Goal: Task Accomplishment & Management: Complete application form

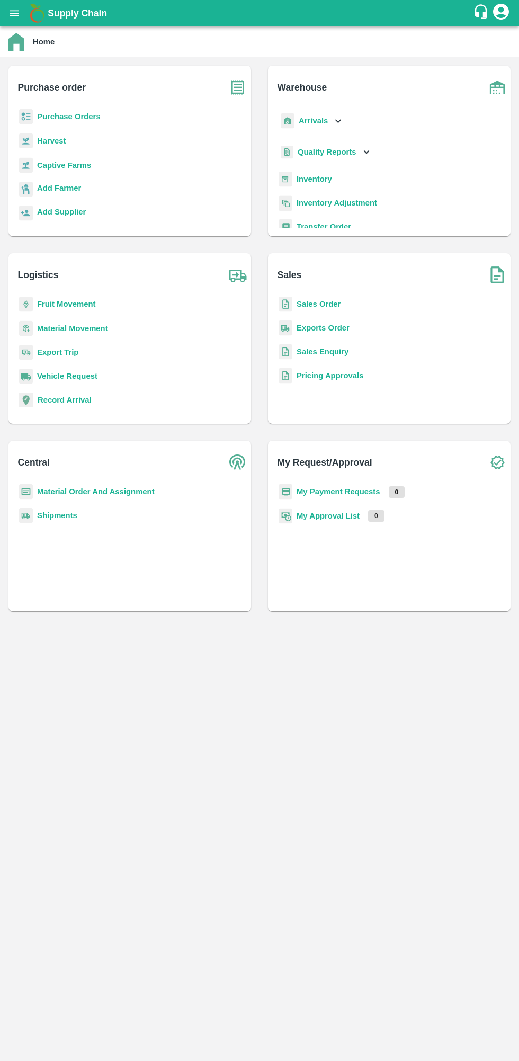
click at [17, 190] on div "Add Farmer" at bounding box center [130, 194] width 226 height 24
click at [51, 192] on b "Add Farmer" at bounding box center [59, 188] width 44 height 8
